Goal: Task Accomplishment & Management: Manage account settings

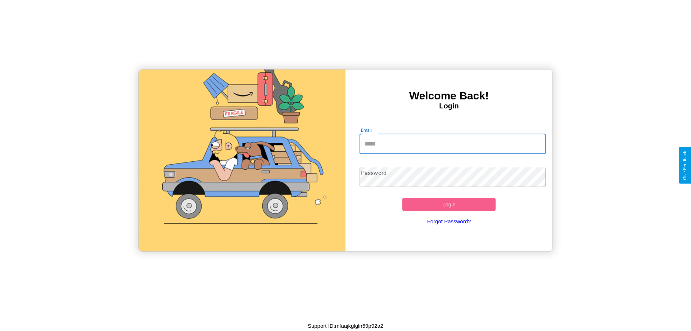
click at [453, 144] on input "Email" at bounding box center [453, 144] width 186 height 20
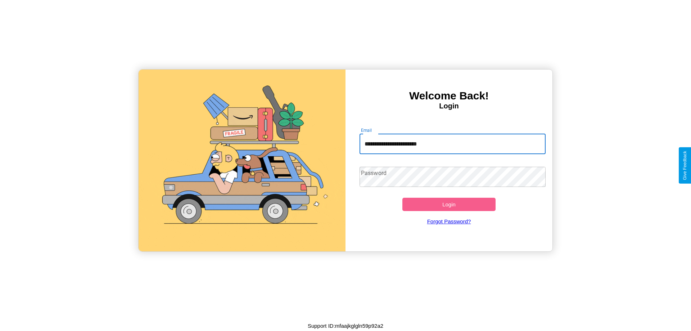
type input "**********"
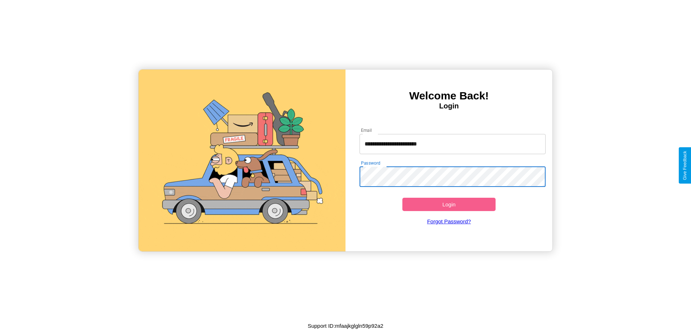
click at [449, 204] on button "Login" at bounding box center [448, 204] width 93 height 13
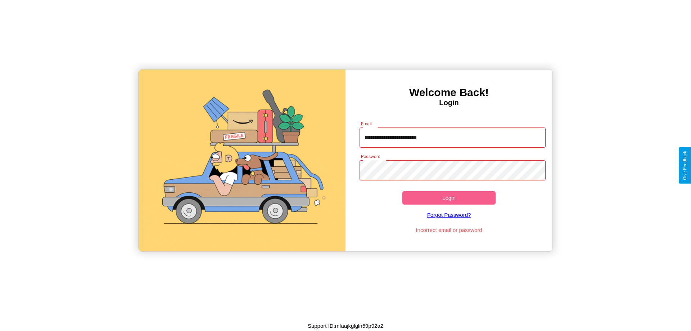
click at [449, 198] on button "Login" at bounding box center [448, 197] width 93 height 13
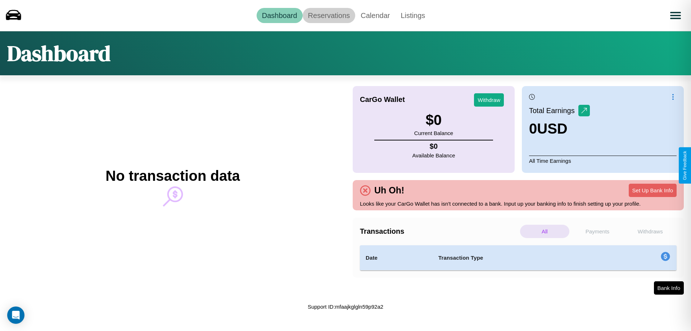
click at [329, 15] on link "Reservations" at bounding box center [329, 15] width 53 height 15
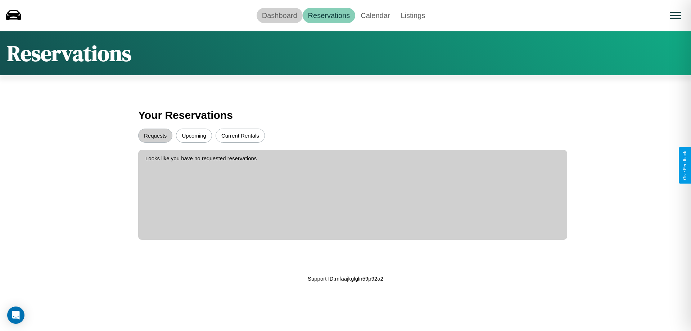
click at [279, 15] on link "Dashboard" at bounding box center [280, 15] width 46 height 15
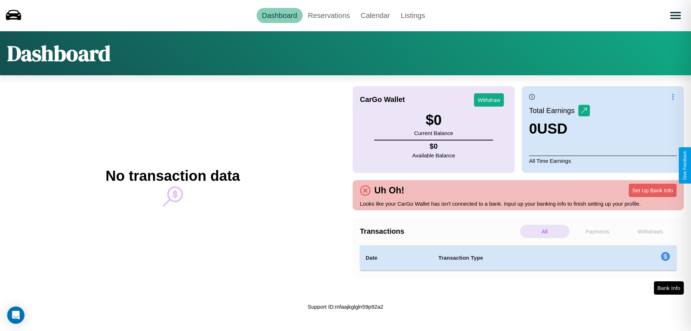
click at [650, 231] on p "Withdraws" at bounding box center [650, 231] width 49 height 13
click at [598, 231] on p "Payments" at bounding box center [597, 231] width 49 height 13
click at [545, 231] on p "All" at bounding box center [544, 231] width 49 height 13
